Goal: Task Accomplishment & Management: Use online tool/utility

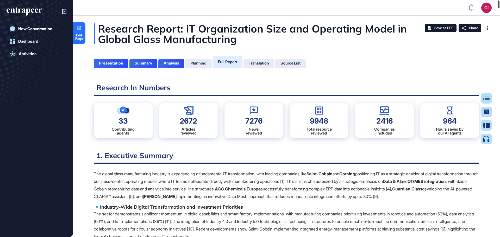
drag, startPoint x: 498, startPoint y: 24, endPoint x: 502, endPoint y: 1, distance: 23.4
click at [500, 1] on html "Ci Admin Dashboard Dashboard Profile My Content Request More Data New Conversat…" at bounding box center [250, 139] width 500 height 279
click at [78, 34] on span "Edit Page" at bounding box center [79, 37] width 13 height 7
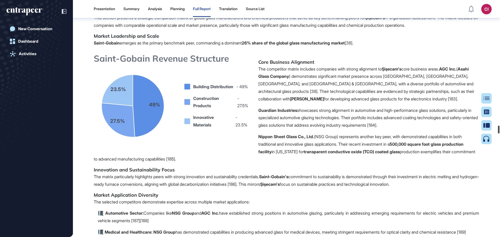
drag, startPoint x: 498, startPoint y: 7, endPoint x: 487, endPoint y: 132, distance: 125.7
click at [487, 132] on div "Presentation Summary Analysis Planning Full Report Translation Source List Ci A…" at bounding box center [250, 118] width 500 height 237
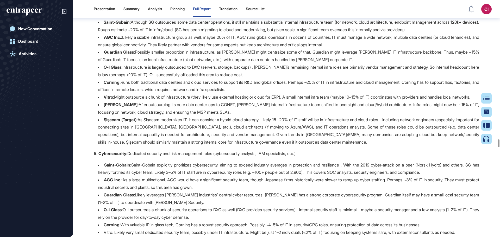
scroll to position [17610, 0]
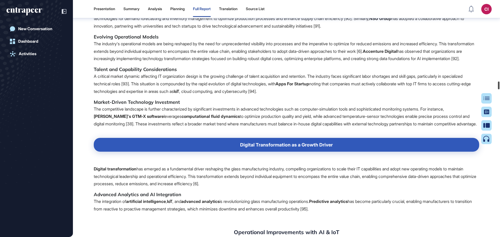
drag, startPoint x: 499, startPoint y: 145, endPoint x: 503, endPoint y: 84, distance: 60.5
click at [500, 84] on html "Presentation Summary Analysis Planning Full Report Translation Source List Ci A…" at bounding box center [250, 139] width 500 height 279
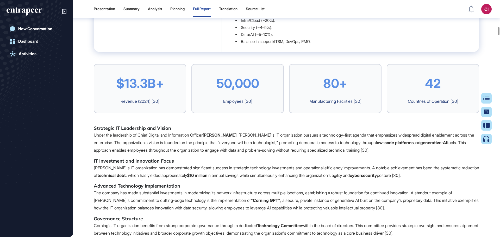
scroll to position [4196, 0]
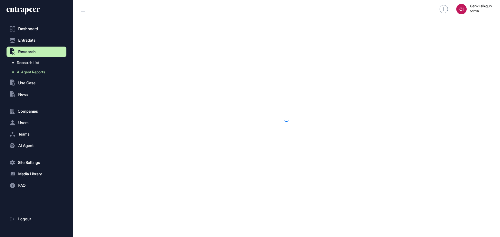
scroll to position [0, 0]
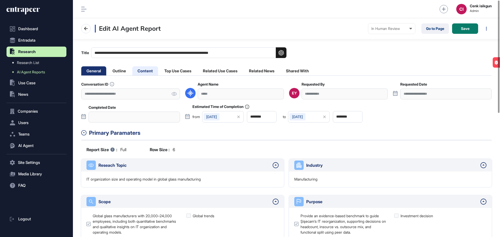
click at [149, 72] on li "Content" at bounding box center [145, 70] width 26 height 9
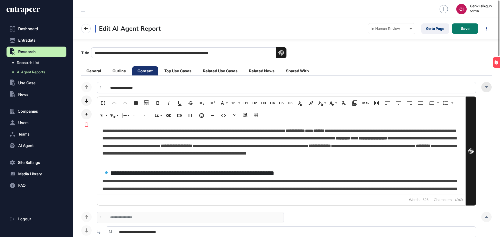
click at [488, 87] on div at bounding box center [486, 87] width 10 height 10
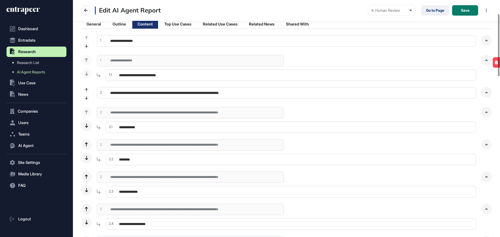
scroll to position [52, 0]
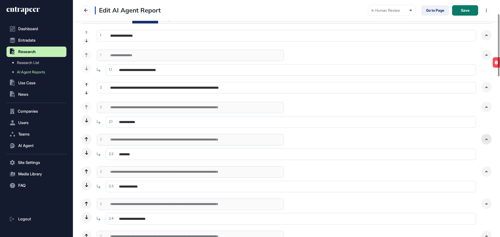
click at [487, 141] on div at bounding box center [486, 139] width 10 height 10
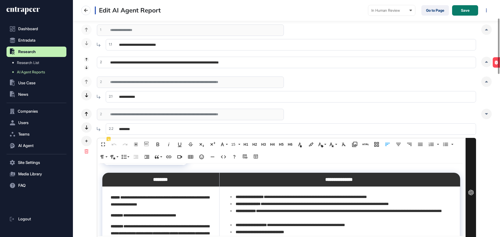
scroll to position [26, 0]
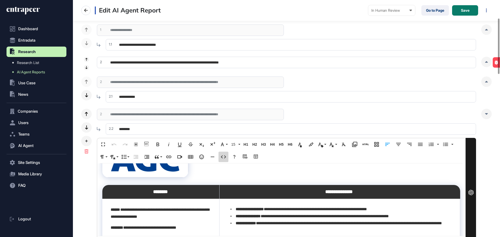
click at [227, 156] on button "Code View" at bounding box center [224, 157] width 10 height 10
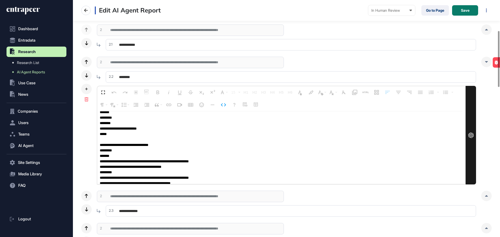
scroll to position [0, 0]
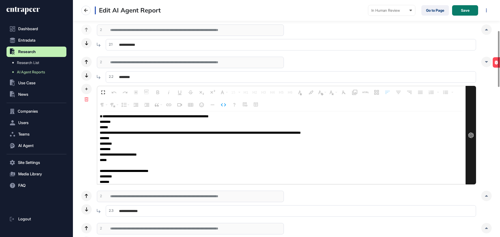
click at [167, 137] on textarea at bounding box center [280, 147] width 366 height 73
click at [177, 137] on textarea at bounding box center [280, 147] width 366 height 73
click at [488, 196] on icon at bounding box center [486, 196] width 3 height 2
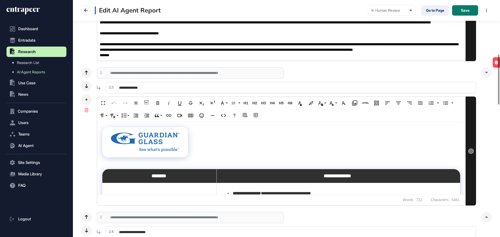
scroll to position [259, 0]
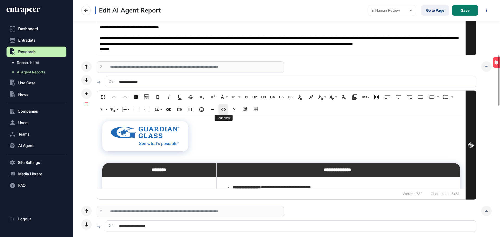
click at [223, 110] on icon "button" at bounding box center [223, 110] width 6 height 6
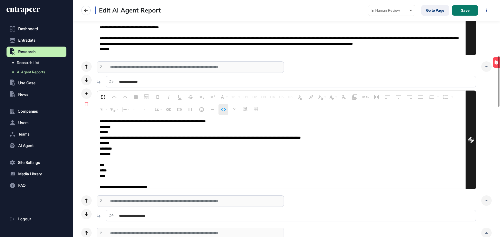
scroll to position [1196, 0]
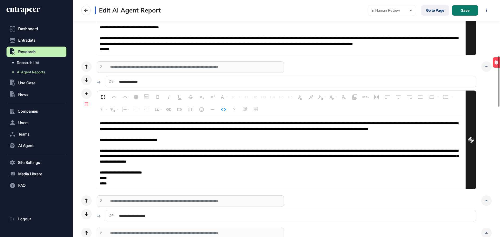
click at [191, 145] on textarea at bounding box center [280, 152] width 366 height 73
click at [366, 143] on textarea at bounding box center [280, 152] width 366 height 73
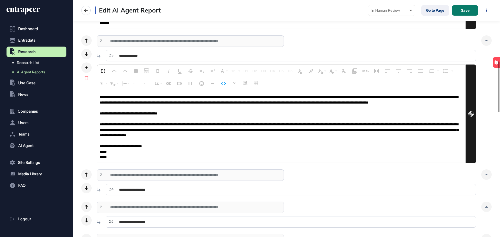
scroll to position [1066, 0]
click at [225, 84] on icon "button" at bounding box center [223, 83] width 5 height 3
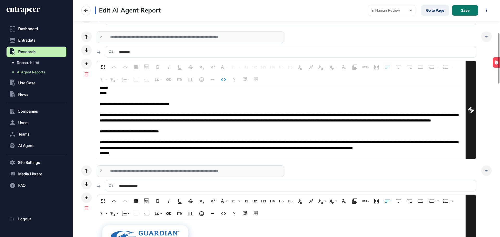
scroll to position [807, 0]
click at [221, 79] on icon "button" at bounding box center [223, 80] width 6 height 6
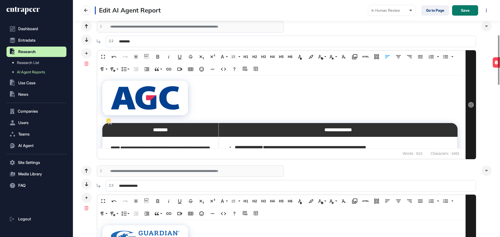
scroll to position [0, 0]
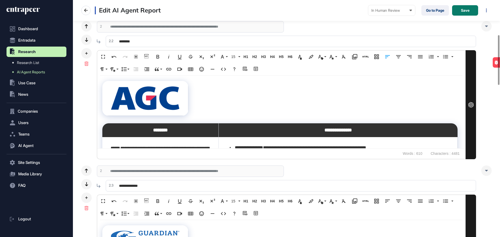
click at [112, 123] on div at bounding box center [280, 123] width 355 height 0
click at [205, 99] on div "**********" at bounding box center [281, 112] width 368 height 73
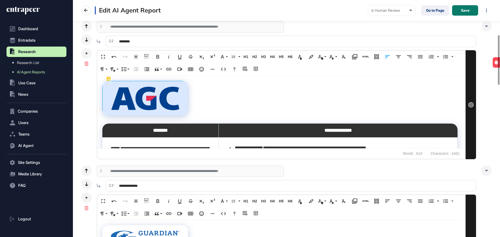
click at [183, 101] on td at bounding box center [146, 98] width 86 height 35
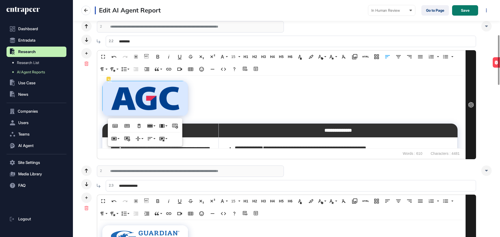
click at [202, 99] on div "**********" at bounding box center [281, 112] width 368 height 73
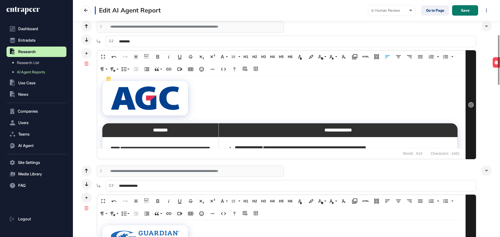
click at [181, 115] on div at bounding box center [145, 115] width 85 height 3
click at [204, 105] on div "**********" at bounding box center [281, 112] width 368 height 73
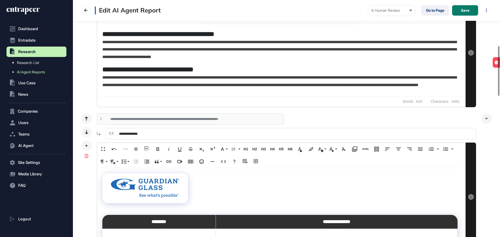
click at [191, 183] on div "**********" at bounding box center [281, 204] width 368 height 73
click at [222, 163] on icon "button" at bounding box center [223, 162] width 6 height 6
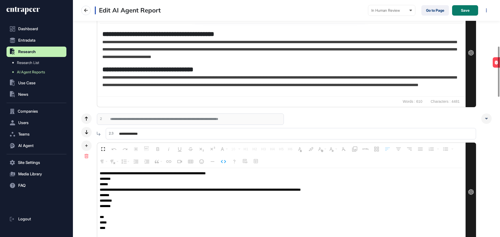
drag, startPoint x: 130, startPoint y: 174, endPoint x: 174, endPoint y: 173, distance: 43.8
click at [174, 173] on textarea at bounding box center [280, 204] width 366 height 73
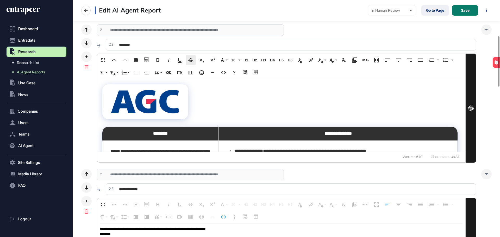
scroll to position [139, 0]
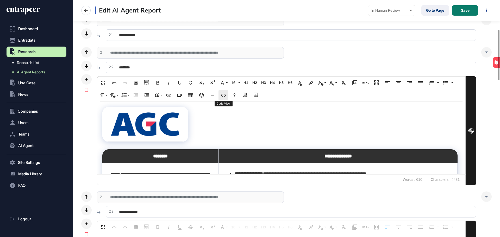
click at [223, 95] on icon "button" at bounding box center [223, 95] width 6 height 6
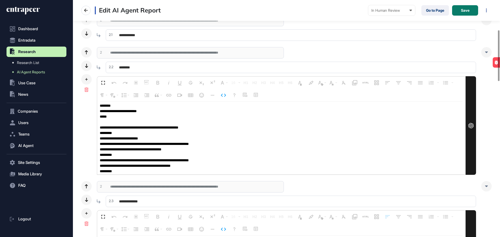
scroll to position [0, 0]
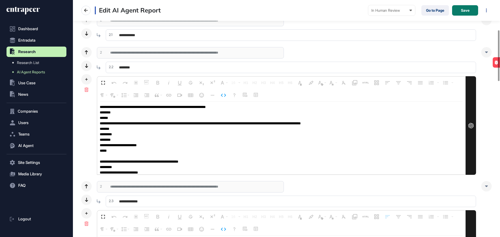
drag, startPoint x: 113, startPoint y: 150, endPoint x: 158, endPoint y: 151, distance: 45.8
click at [158, 151] on textarea at bounding box center [280, 138] width 366 height 73
type textarea "**********"
click at [128, 150] on textarea at bounding box center [280, 138] width 366 height 73
click at [458, 11] on button "Save" at bounding box center [465, 10] width 26 height 10
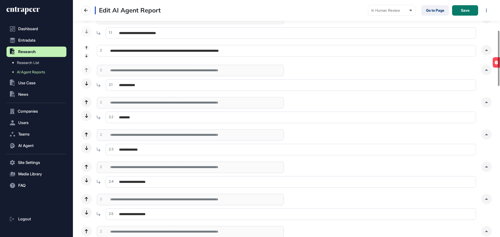
scroll to position [208, 0]
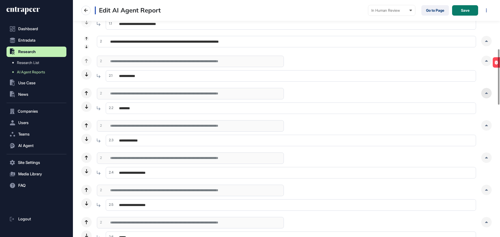
click at [485, 95] on div at bounding box center [486, 93] width 10 height 10
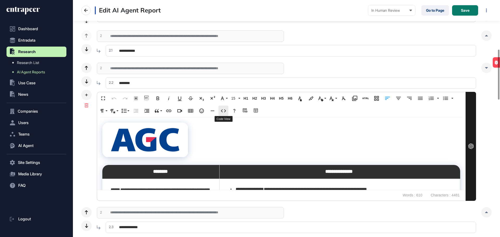
click at [222, 112] on icon "button" at bounding box center [223, 111] width 6 height 6
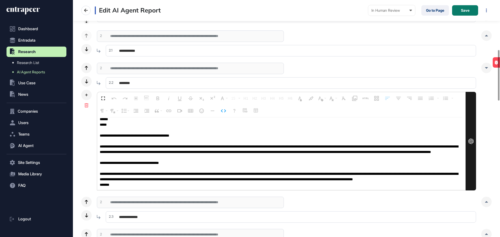
click at [162, 155] on textarea at bounding box center [280, 153] width 366 height 73
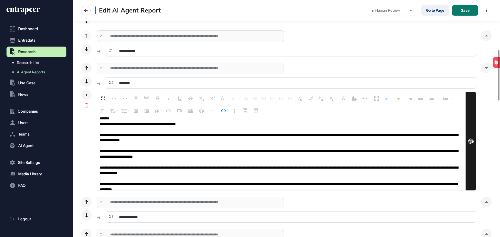
click at [174, 151] on textarea at bounding box center [280, 153] width 366 height 73
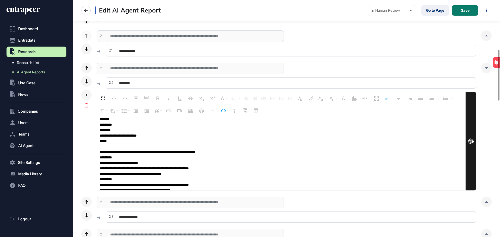
scroll to position [0, 0]
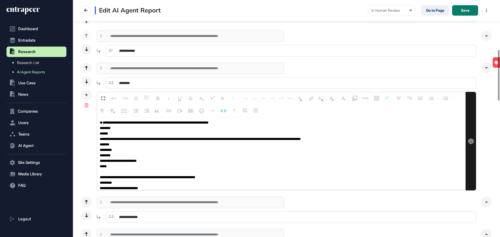
drag, startPoint x: 115, startPoint y: 178, endPoint x: 159, endPoint y: 178, distance: 43.5
click at [159, 178] on textarea at bounding box center [280, 153] width 366 height 73
type textarea "**********"
click at [89, 160] on div "**********" at bounding box center [286, 127] width 410 height 128
click at [220, 109] on icon "button" at bounding box center [223, 111] width 6 height 6
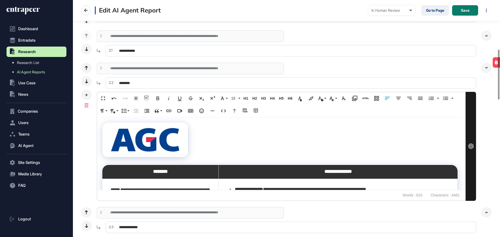
click at [234, 148] on div "**********" at bounding box center [281, 153] width 368 height 73
click at [467, 10] on span "Save" at bounding box center [465, 11] width 9 height 4
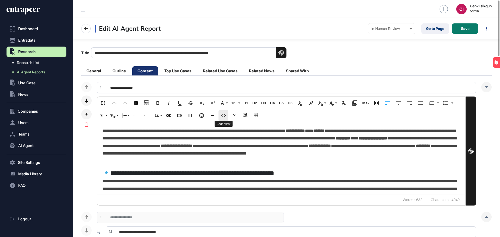
click at [226, 116] on icon "button" at bounding box center [223, 115] width 5 height 3
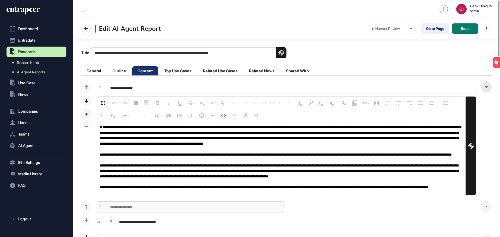
click at [486, 85] on div at bounding box center [486, 87] width 10 height 10
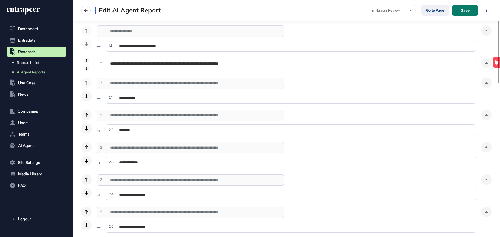
scroll to position [78, 0]
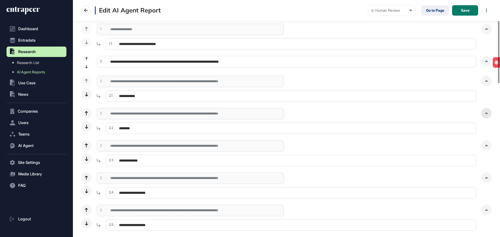
click at [488, 117] on div at bounding box center [486, 113] width 10 height 10
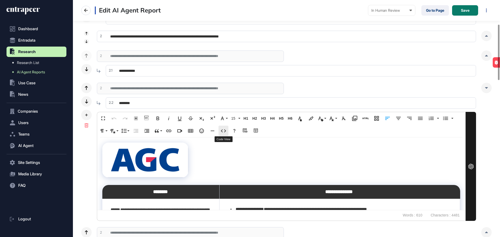
click at [225, 130] on icon "button" at bounding box center [223, 130] width 5 height 3
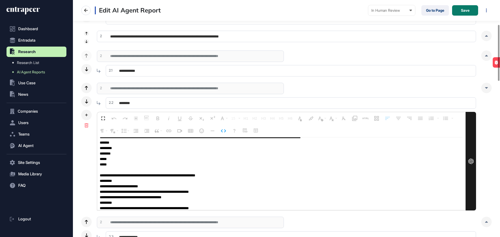
scroll to position [29, 0]
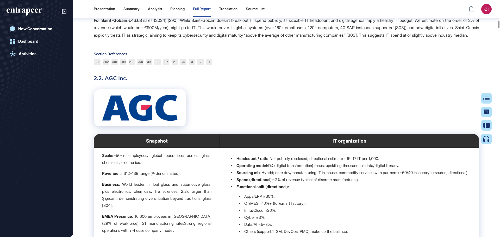
scroll to position [2561, 0]
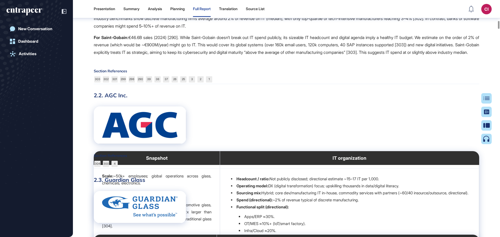
scroll to position [2634, 0]
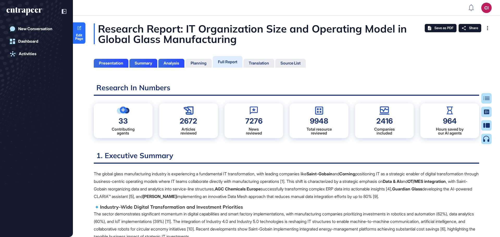
scroll to position [2, 0]
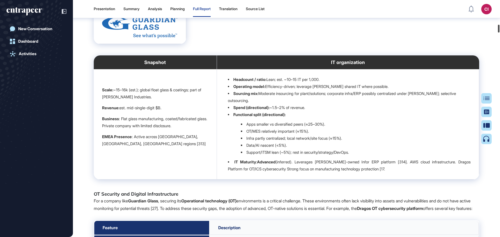
scroll to position [3083, 0]
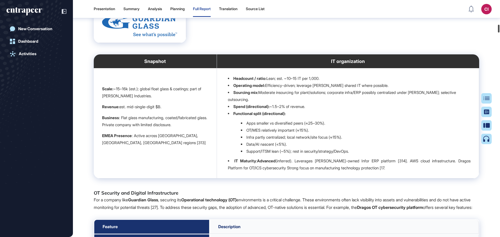
drag, startPoint x: 497, startPoint y: 6, endPoint x: 497, endPoint y: 30, distance: 24.2
click at [498, 30] on div at bounding box center [499, 29] width 2 height 8
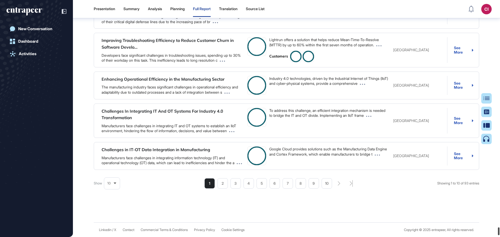
scroll to position [29116, 0]
drag, startPoint x: 498, startPoint y: 69, endPoint x: 488, endPoint y: 237, distance: 168.8
click at [488, 236] on div "Presentation Summary Analysis Planning Full Report Translation Source List Ci A…" at bounding box center [250, 118] width 500 height 237
